Goal: Information Seeking & Learning: Learn about a topic

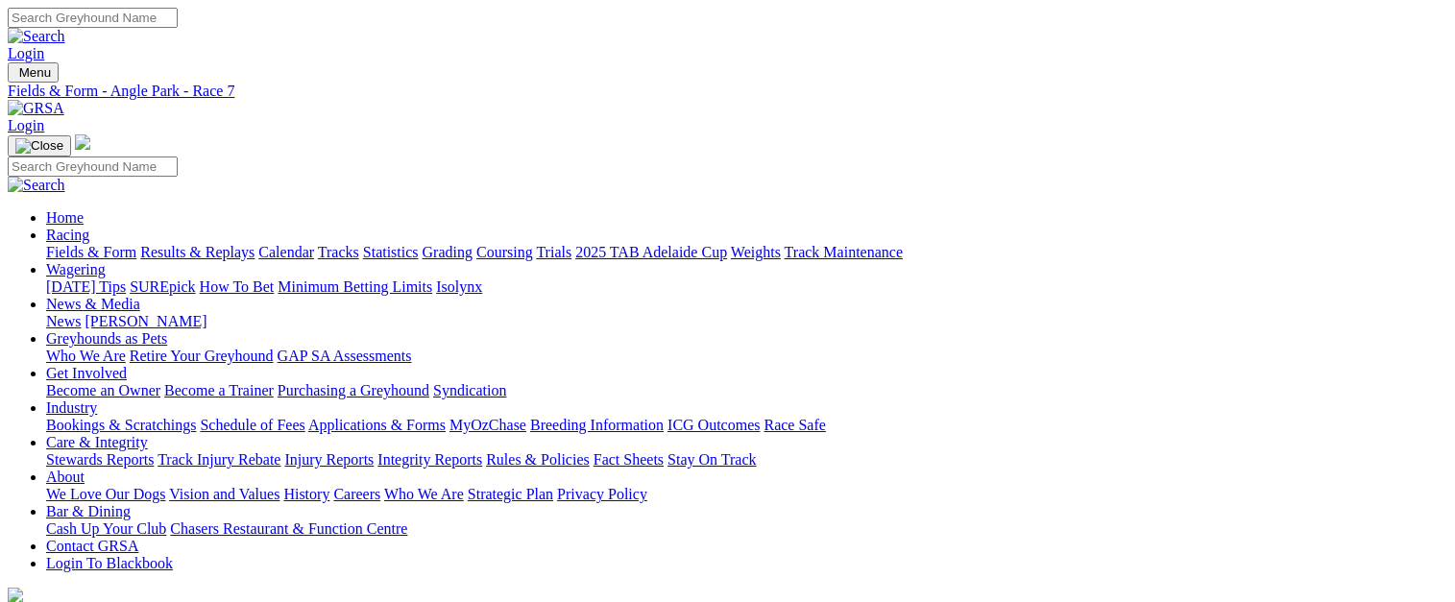
scroll to position [1098, 0]
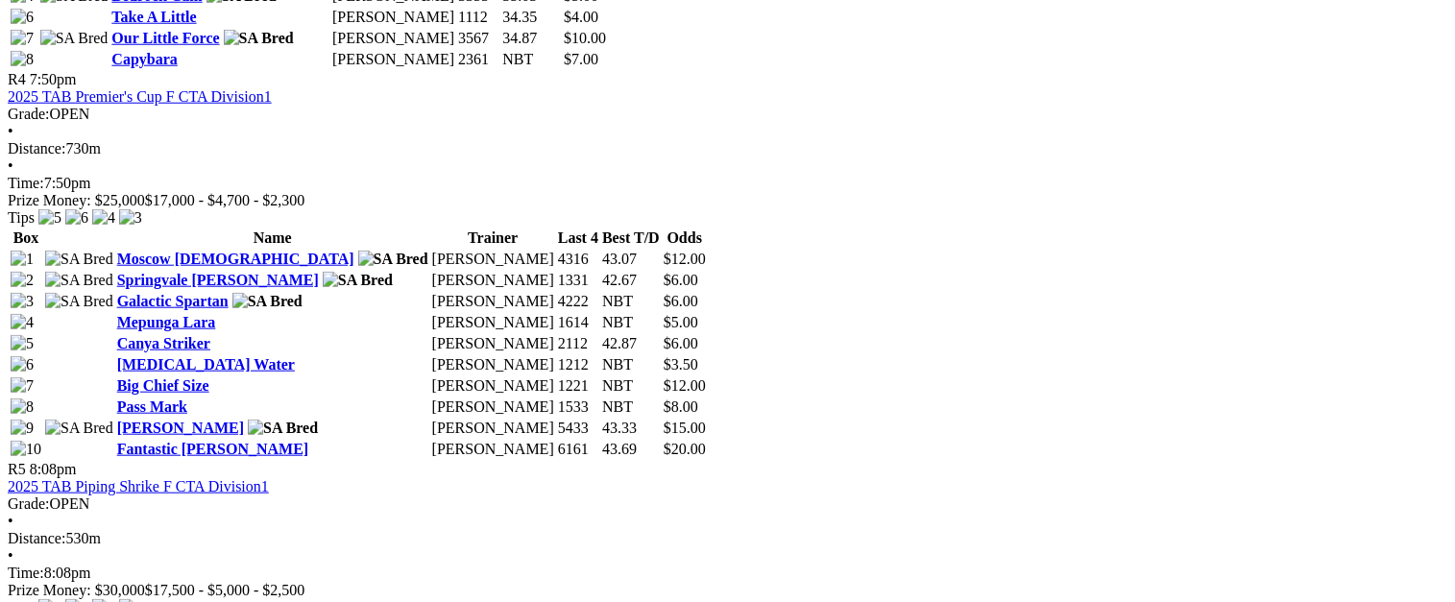
scroll to position [1968, 0]
